Goal: Information Seeking & Learning: Learn about a topic

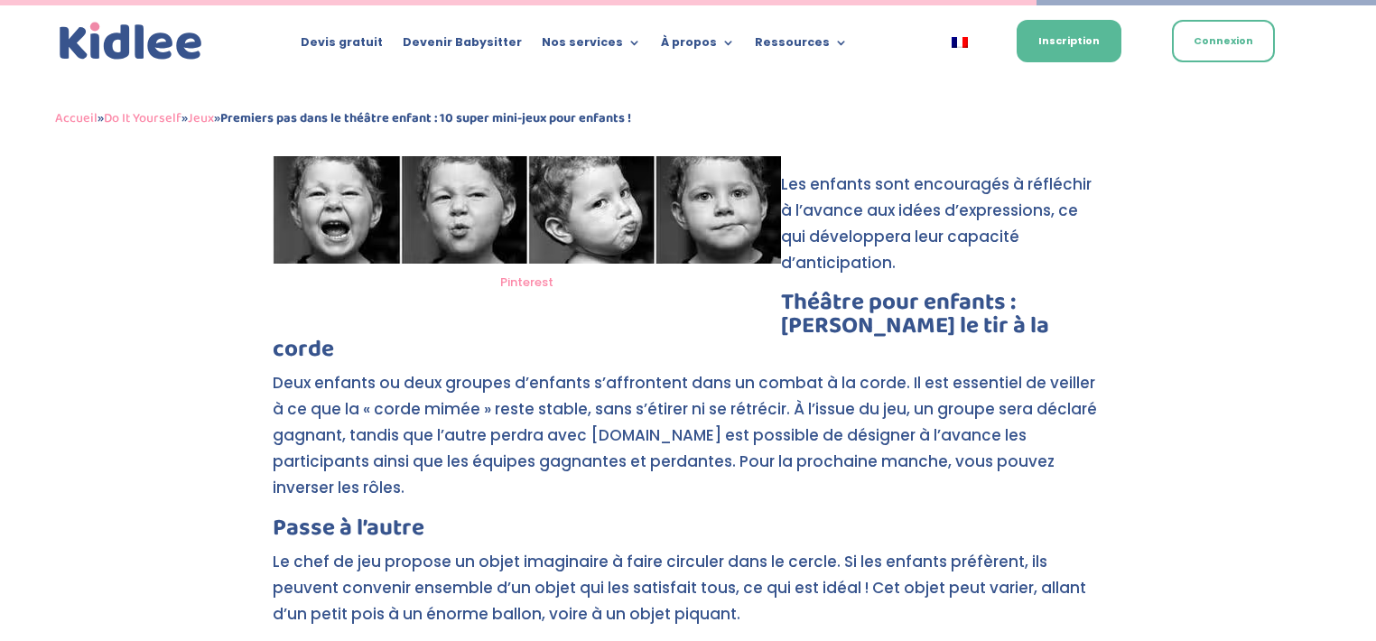
scroll to position [6084, 0]
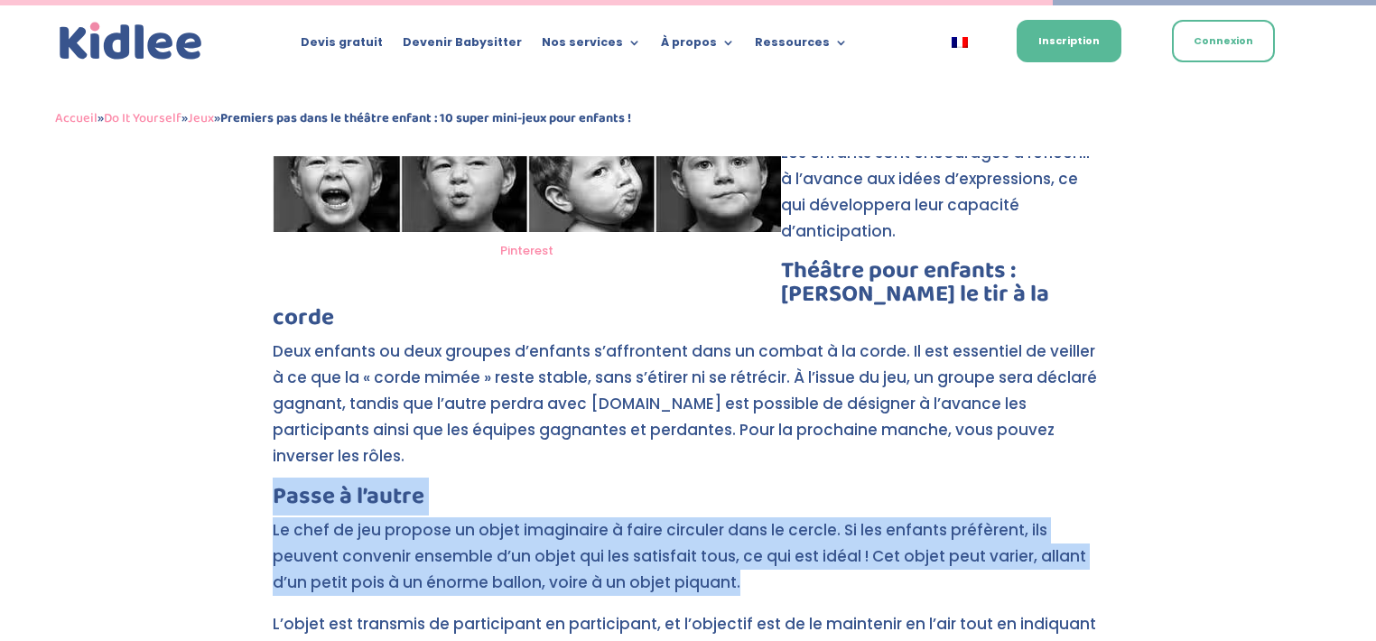
drag, startPoint x: 271, startPoint y: 391, endPoint x: 1076, endPoint y: 482, distance: 810.6
copy div "Passe à l’autre Le chef de jeu propose un objet imaginaire à faire circuler dan…"
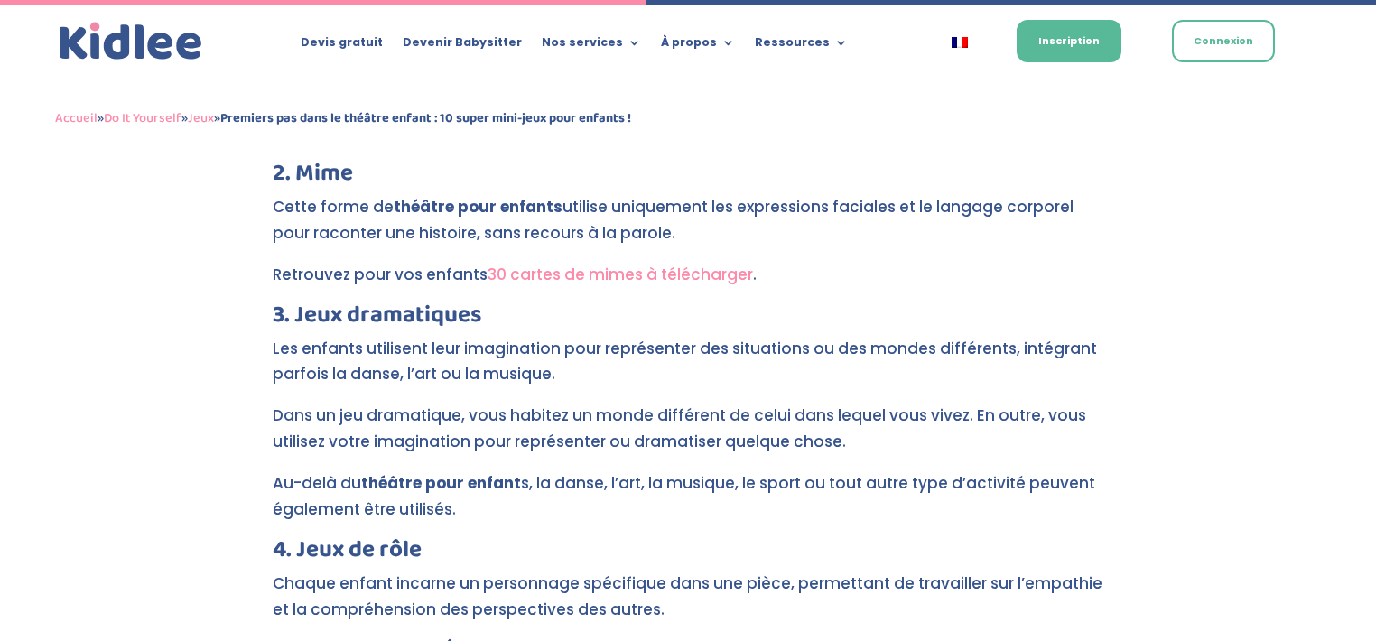
scroll to position [3646, 0]
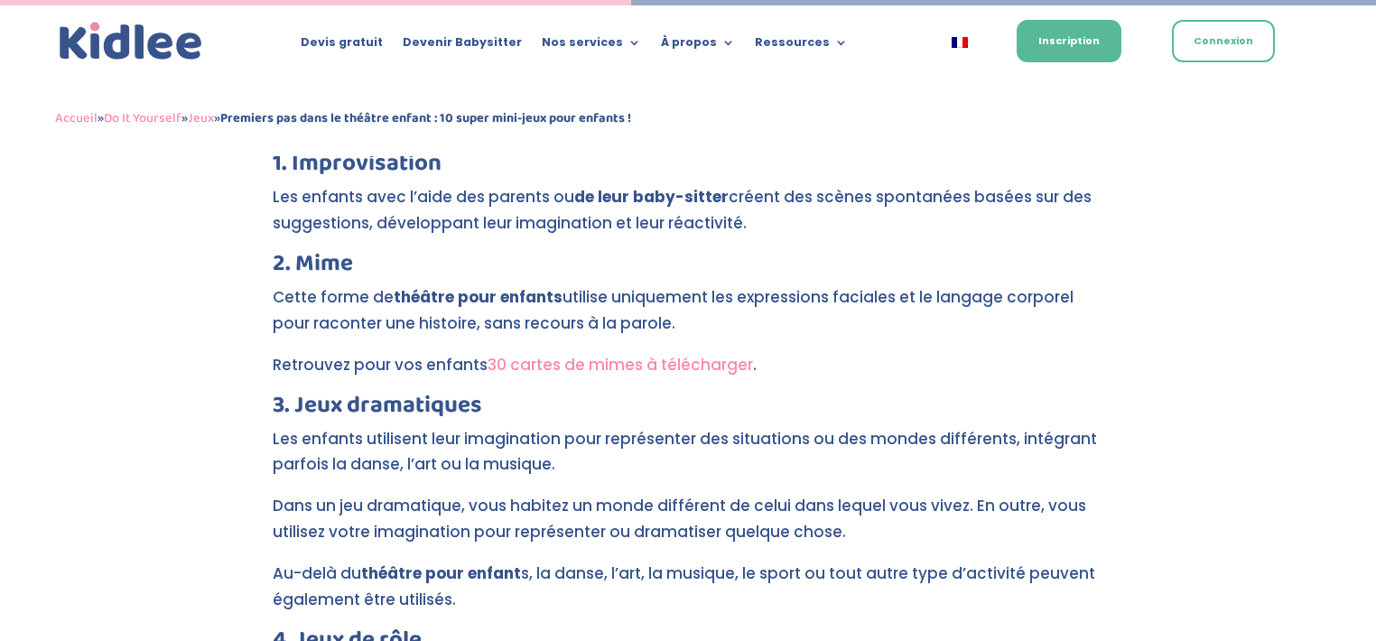
click at [554, 354] on link "30 cartes de mimes à télécharger" at bounding box center [620, 365] width 265 height 22
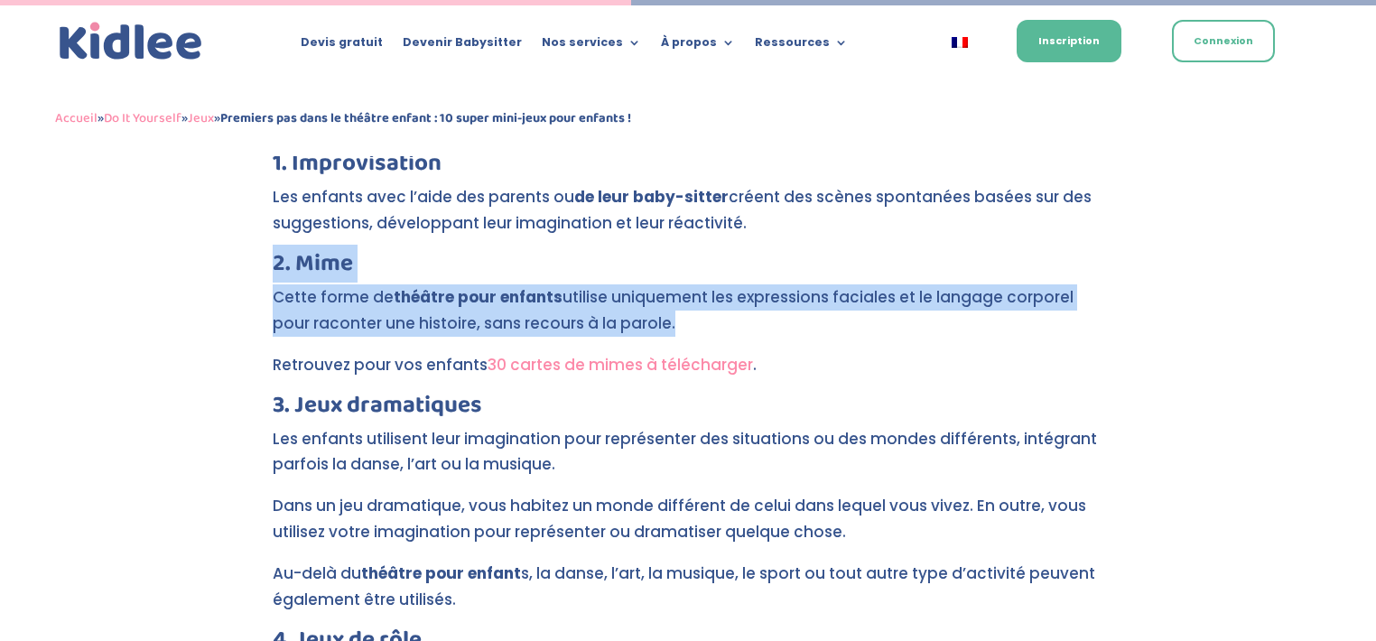
drag, startPoint x: 300, startPoint y: 220, endPoint x: 723, endPoint y: 274, distance: 426.8
copy div "2. Mime Cette forme de théâtre pour enfants utilise uniquement les expressions …"
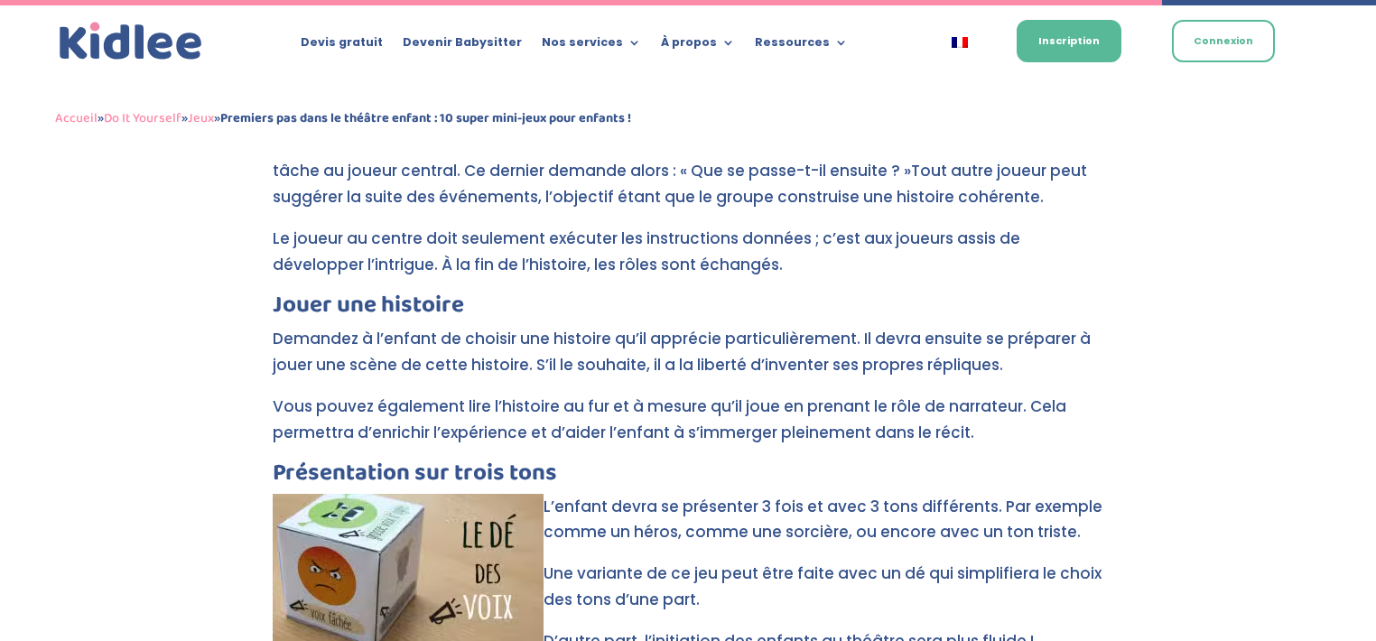
scroll to position [6716, 0]
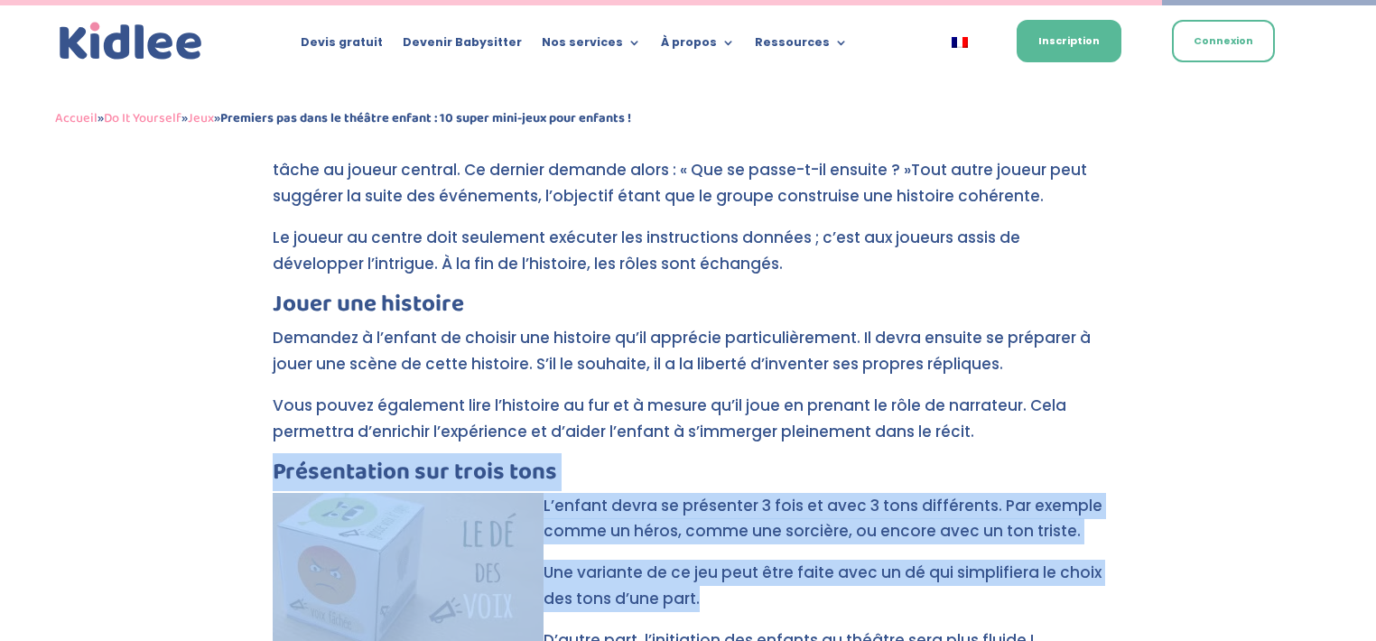
drag, startPoint x: 269, startPoint y: 362, endPoint x: 1028, endPoint y: 494, distance: 769.8
click at [526, 497] on img at bounding box center [408, 568] width 271 height 151
click at [553, 493] on p "L’enfant devra se présenter 3 fois et avec 3 tons différents. Par exemple comme…" at bounding box center [688, 527] width 831 height 68
drag, startPoint x: 271, startPoint y: 364, endPoint x: 936, endPoint y: 501, distance: 679.5
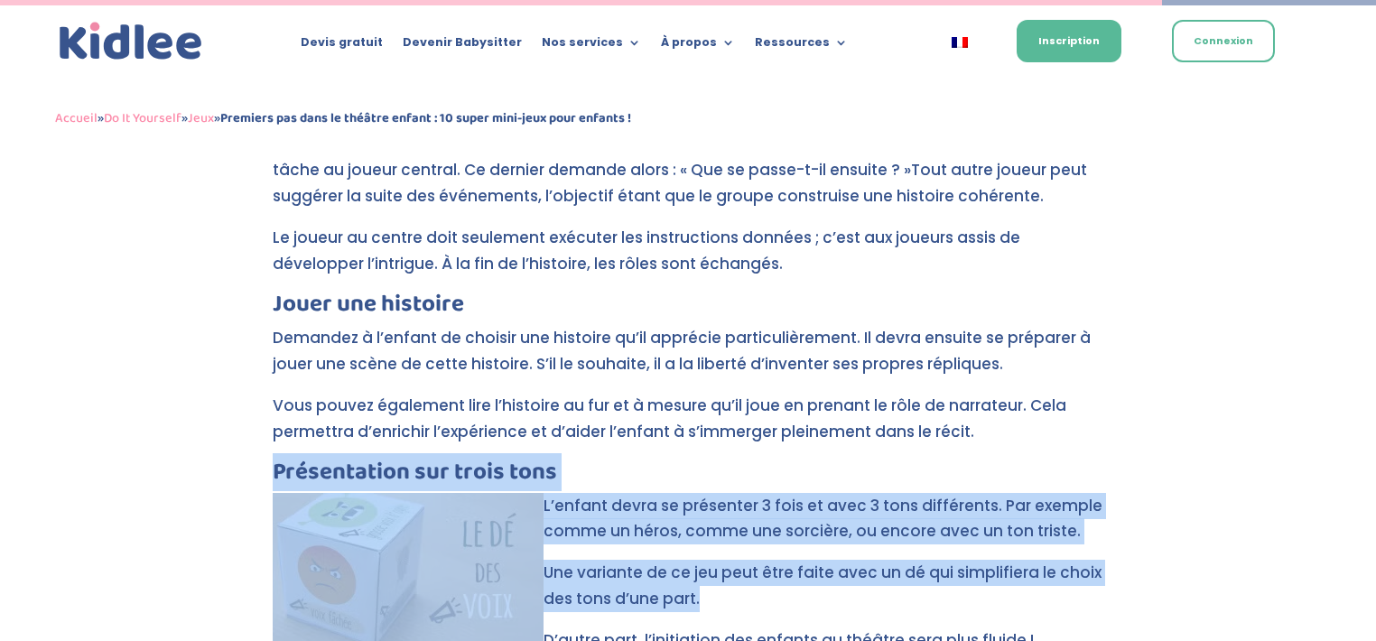
copy div "Présentation sur trois tons BlogHoptoys L’enfant devra se présenter 3 fois et a…"
click at [636, 560] on p "Une variante de ce jeu peut être faite avec un dé qui simplifiera le choix des …" at bounding box center [688, 594] width 831 height 68
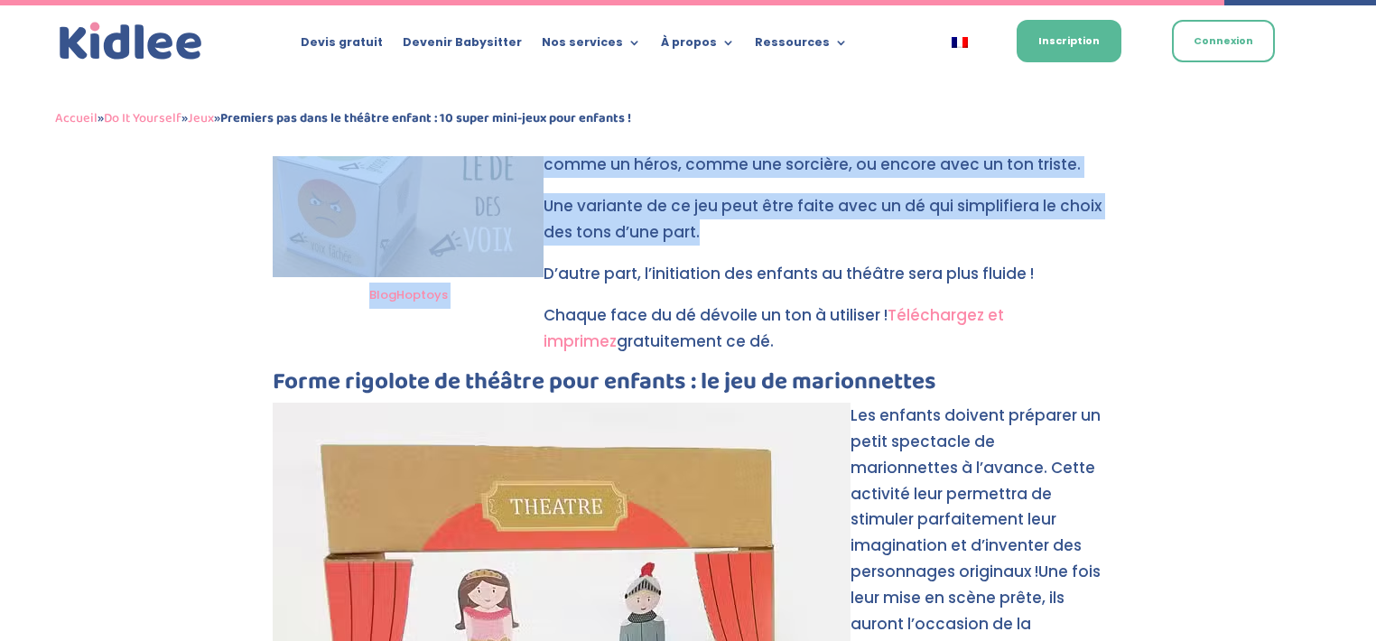
scroll to position [7077, 0]
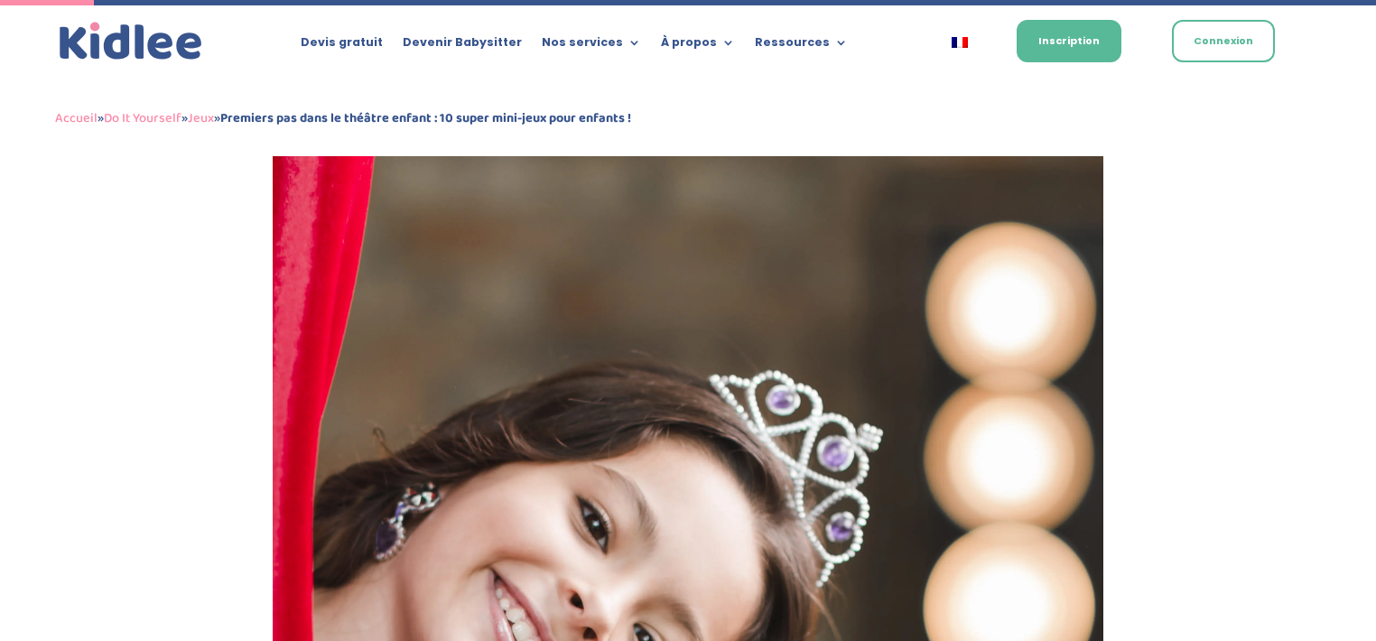
scroll to position [486, 0]
